Goal: Task Accomplishment & Management: Complete application form

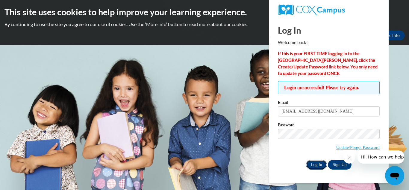
click at [321, 160] on input "Log In" at bounding box center [316, 165] width 21 height 10
click at [351, 157] on icon "Close message from company" at bounding box center [349, 157] width 5 height 5
click at [318, 164] on input "Log In" at bounding box center [316, 165] width 21 height 10
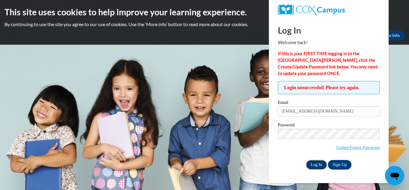
click at [318, 165] on input "Log In" at bounding box center [316, 165] width 21 height 10
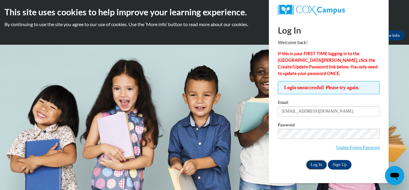
click at [318, 165] on input "Log In" at bounding box center [316, 165] width 21 height 10
click at [322, 163] on input "Log In" at bounding box center [316, 165] width 21 height 10
click at [314, 163] on input "Log In" at bounding box center [316, 165] width 21 height 10
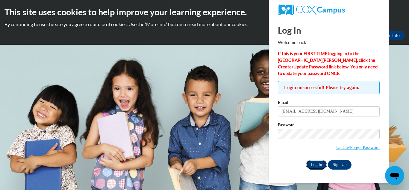
click at [314, 163] on input "Log In" at bounding box center [316, 165] width 21 height 10
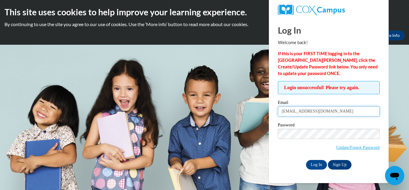
click at [338, 108] on input "bshaundricka@gmail.com" at bounding box center [329, 111] width 102 height 10
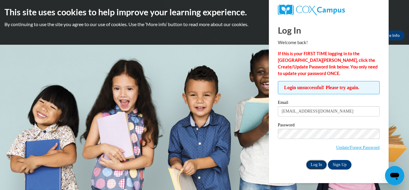
click at [317, 164] on input "Log In" at bounding box center [316, 165] width 21 height 10
click at [317, 165] on input "Log In" at bounding box center [316, 165] width 21 height 10
